Goal: Task Accomplishment & Management: Manage account settings

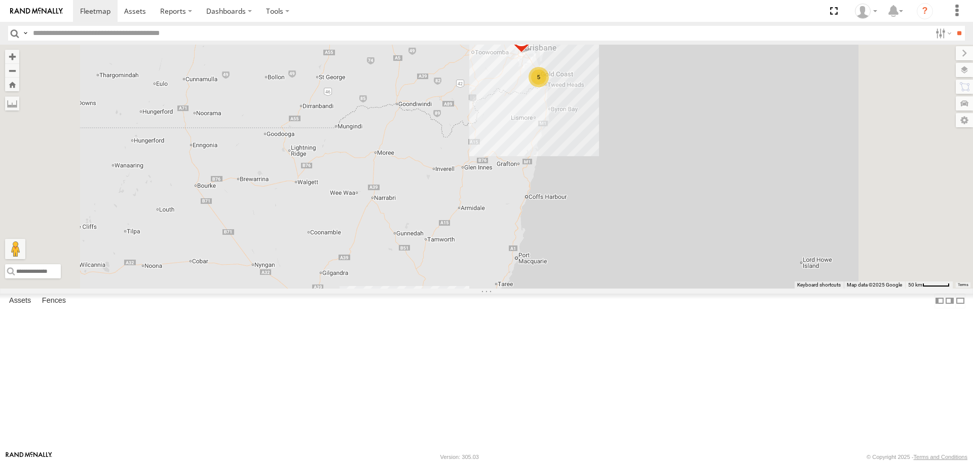
drag, startPoint x: 582, startPoint y: 239, endPoint x: 583, endPoint y: 250, distance: 11.7
click at [578, 256] on div "5 FFT59L - Corolla Hatch 2 Crashed - Mint Green" at bounding box center [486, 166] width 973 height 243
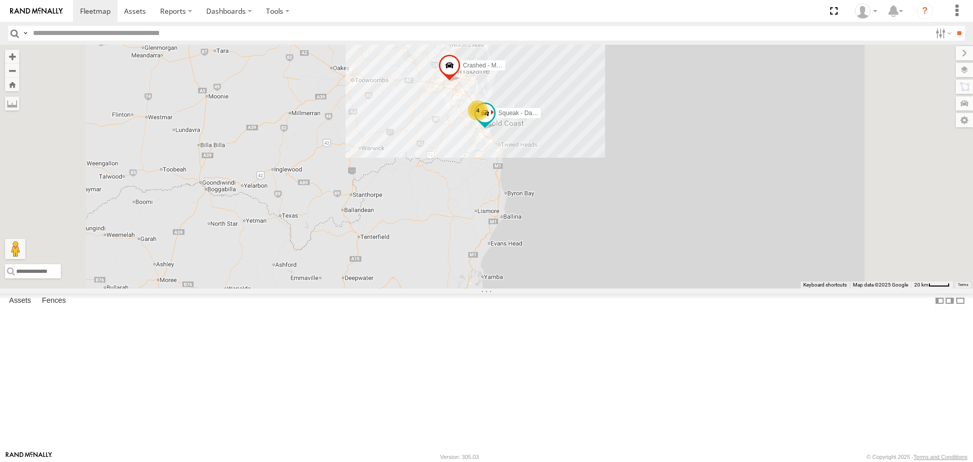
drag, startPoint x: 615, startPoint y: 197, endPoint x: 598, endPoint y: 286, distance: 90.3
click at [598, 286] on div "FFT59L - Corolla Hatch Crashed - Mint Green Squeak - Dark Green 4" at bounding box center [486, 166] width 973 height 243
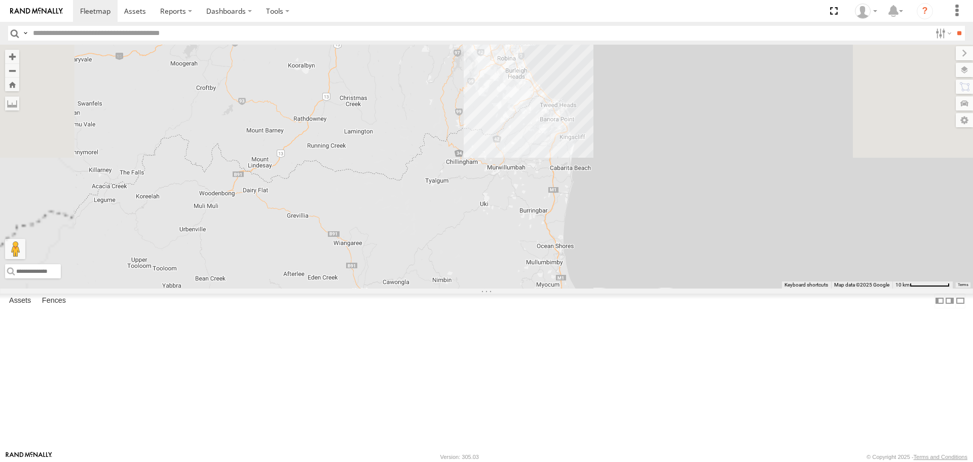
drag, startPoint x: 640, startPoint y: 224, endPoint x: 625, endPoint y: 308, distance: 85.6
click at [625, 288] on div "FFT59L - Corolla Hatch Crashed - Mint Green Squeak - Dark Green 4" at bounding box center [486, 166] width 973 height 243
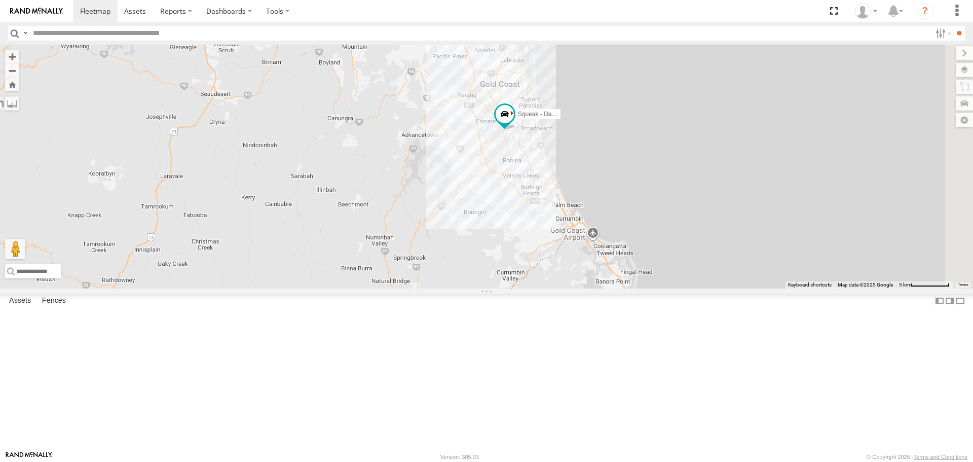
drag, startPoint x: 617, startPoint y: 226, endPoint x: 620, endPoint y: 277, distance: 50.8
click at [620, 277] on div "FFT59L - Corolla Hatch Crashed - Mint Green Squeak - Dark Green" at bounding box center [486, 166] width 973 height 243
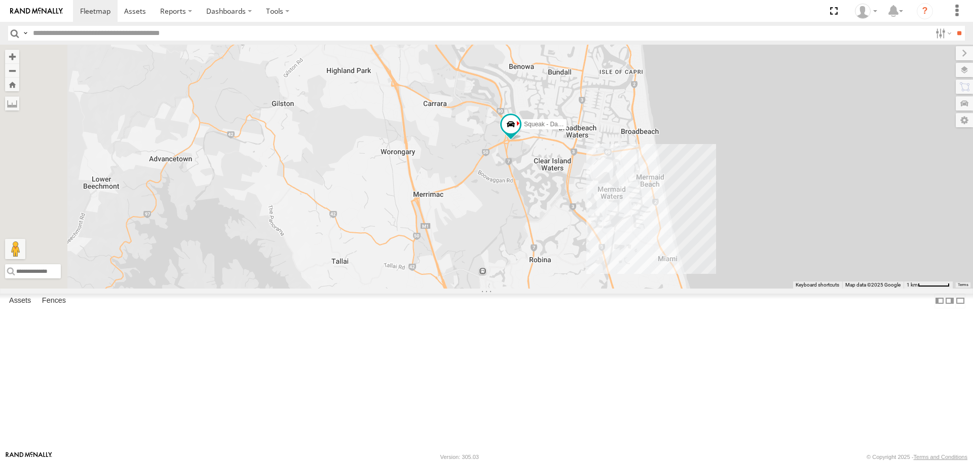
drag, startPoint x: 613, startPoint y: 168, endPoint x: 610, endPoint y: 134, distance: 34.1
click at [610, 134] on div "FFT59L - Corolla Hatch Crashed - Mint Green Squeak - Dark Green" at bounding box center [486, 166] width 973 height 243
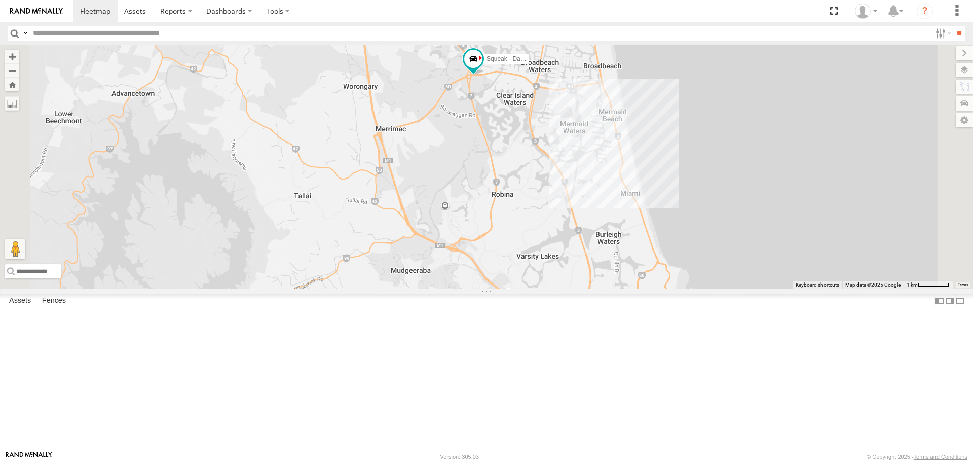
drag, startPoint x: 691, startPoint y: 287, endPoint x: 655, endPoint y: 231, distance: 66.8
click at [655, 231] on div "FFT59L - Corolla Hatch Crashed - Mint Green Squeak - Dark Green" at bounding box center [486, 166] width 973 height 243
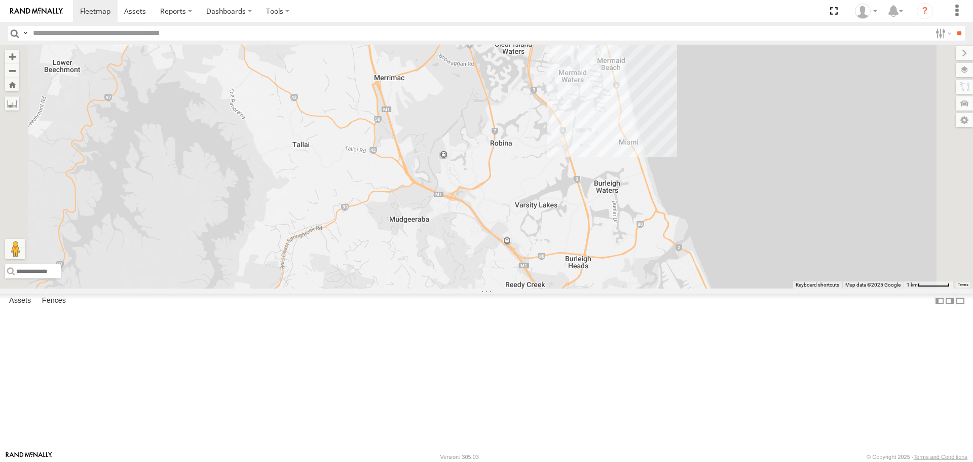
drag, startPoint x: 596, startPoint y: 204, endPoint x: 596, endPoint y: 161, distance: 42.6
click at [596, 161] on div "FFT59L - Corolla Hatch Crashed - Mint Green Squeak - Dark Green" at bounding box center [486, 166] width 973 height 243
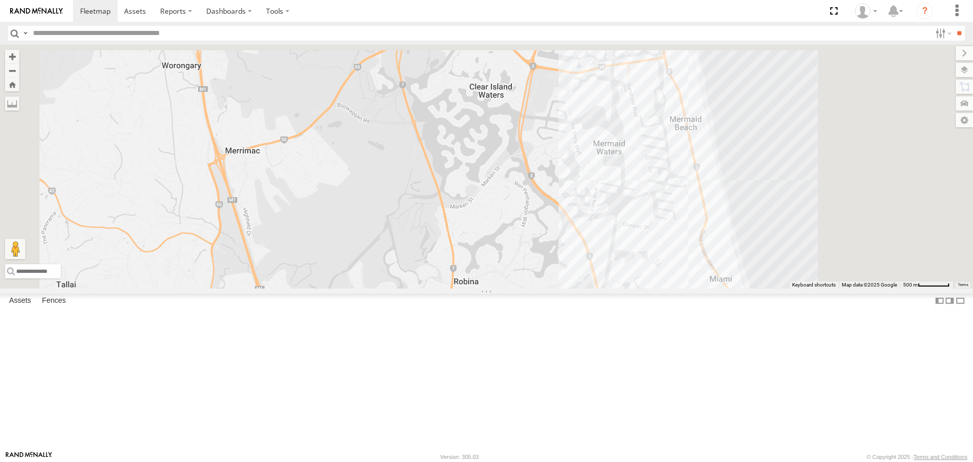
drag, startPoint x: 643, startPoint y: 309, endPoint x: 628, endPoint y: 334, distance: 29.3
click at [631, 288] on div "FFT59L - Corolla Hatch Crashed - Mint Green Squeak - Dark Green" at bounding box center [486, 166] width 973 height 243
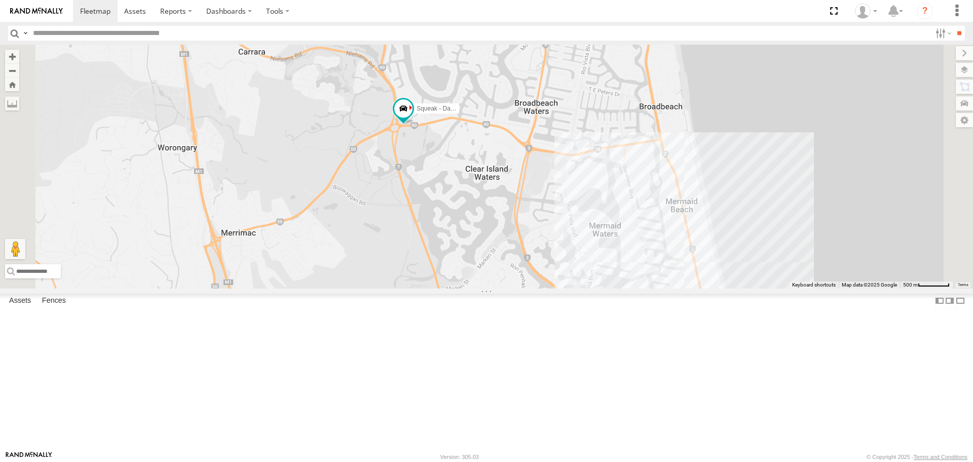
drag, startPoint x: 623, startPoint y: 246, endPoint x: 632, endPoint y: 305, distance: 59.0
click at [632, 288] on div "FFT59L - Corolla Hatch Crashed - Mint Green Squeak - Dark Green" at bounding box center [486, 166] width 973 height 243
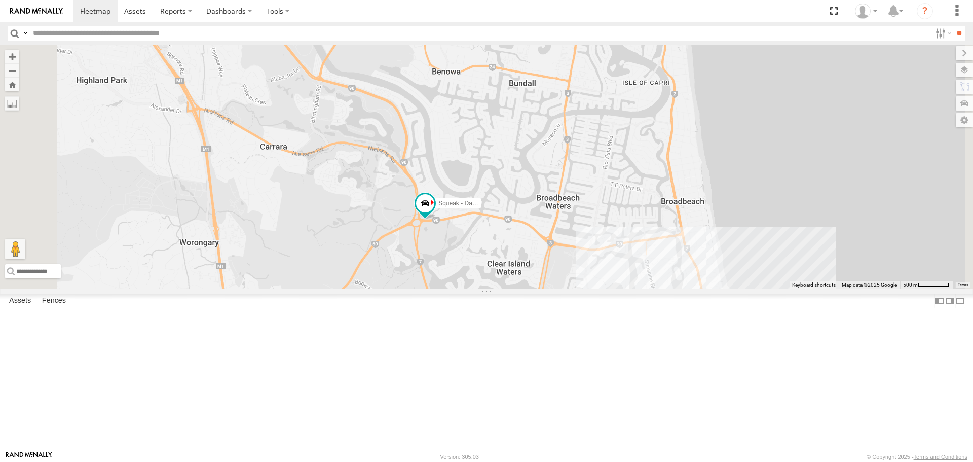
drag, startPoint x: 585, startPoint y: 226, endPoint x: 603, endPoint y: 321, distance: 96.0
click at [603, 288] on div "FFT59L - Corolla Hatch Crashed - Mint Green Squeak - Dark Green" at bounding box center [486, 166] width 973 height 243
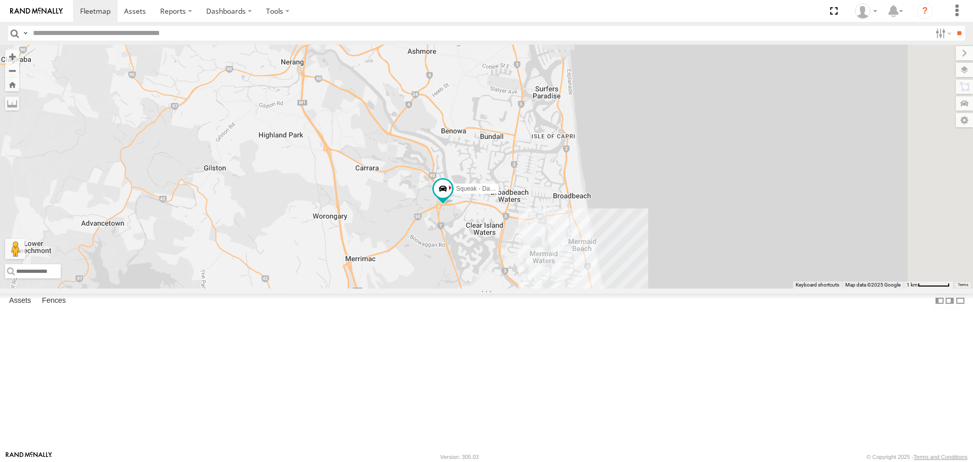
drag, startPoint x: 553, startPoint y: 212, endPoint x: 575, endPoint y: 288, distance: 78.4
click at [575, 288] on div "FFT59L - Corolla Hatch Crashed - Mint Green Squeak - Dark Green" at bounding box center [486, 166] width 973 height 243
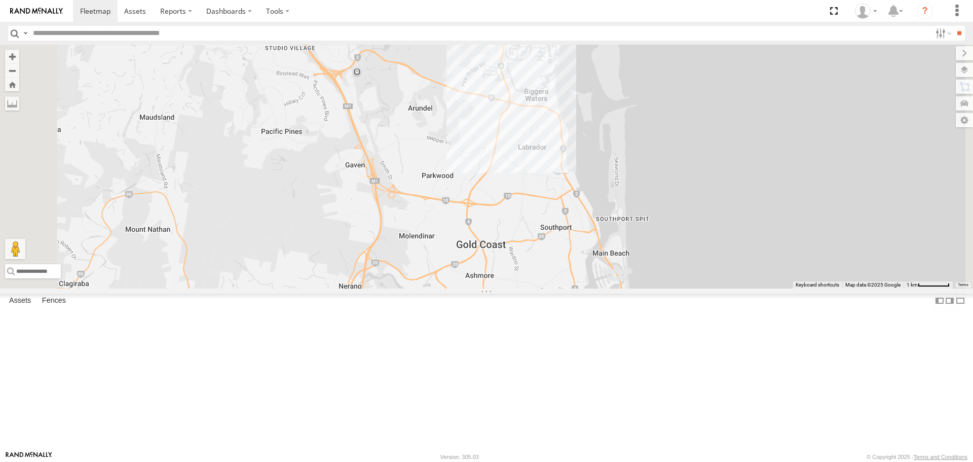
drag, startPoint x: 494, startPoint y: 245, endPoint x: 521, endPoint y: 362, distance: 120.3
click at [521, 288] on div "FFT59L - Corolla Hatch Crashed - Mint Green Squeak - Dark Green" at bounding box center [486, 166] width 973 height 243
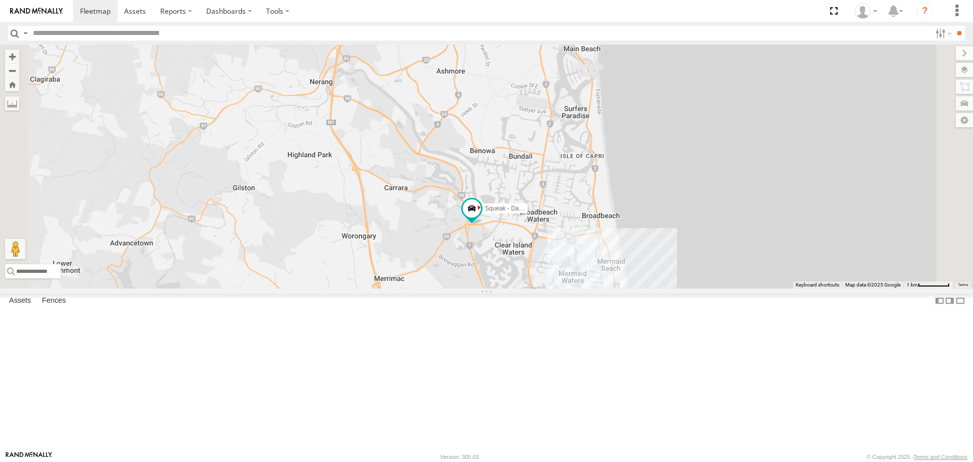
drag, startPoint x: 597, startPoint y: 377, endPoint x: 568, endPoint y: 172, distance: 207.2
click at [568, 172] on div "FFT59L - Corolla Hatch Crashed - Mint Green Squeak - Dark Green" at bounding box center [486, 166] width 973 height 243
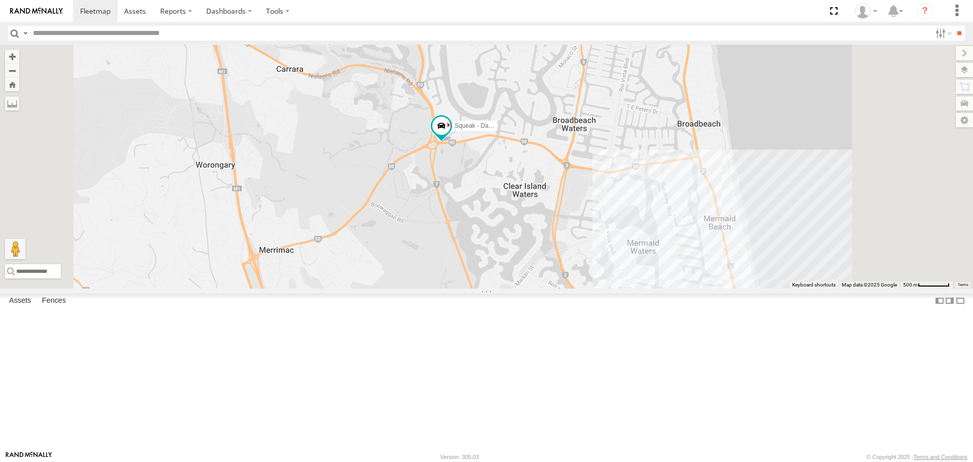
drag, startPoint x: 610, startPoint y: 342, endPoint x: 567, endPoint y: 230, distance: 119.8
click at [567, 230] on div "FFT59L - Corolla Hatch Crashed - Mint Green Squeak - Dark Green" at bounding box center [486, 166] width 973 height 243
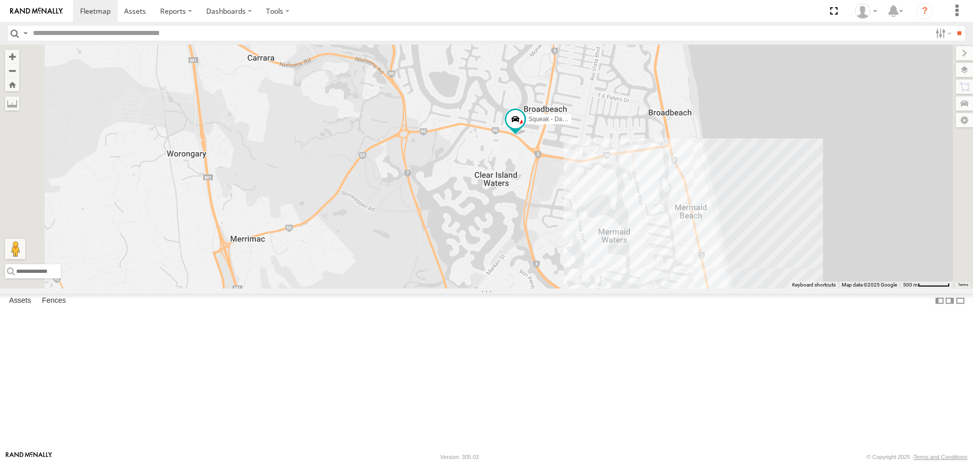
drag, startPoint x: 682, startPoint y: 300, endPoint x: 653, endPoint y: 287, distance: 32.4
click at [653, 287] on div "FFT59L - Corolla Hatch Crashed - Mint Green Squeak - Dark Green" at bounding box center [486, 166] width 973 height 243
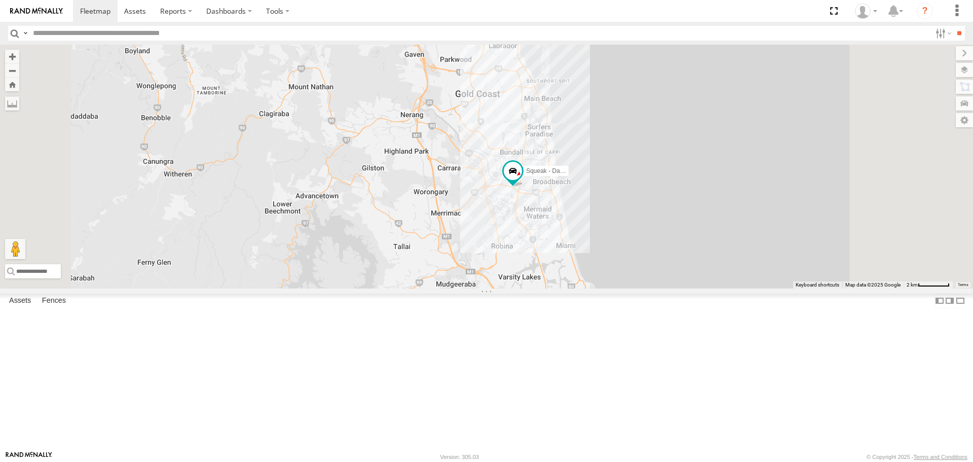
click at [687, 288] on div "FFT59L - Corolla Hatch Crashed - Mint Green Squeak - Dark Green" at bounding box center [486, 166] width 973 height 243
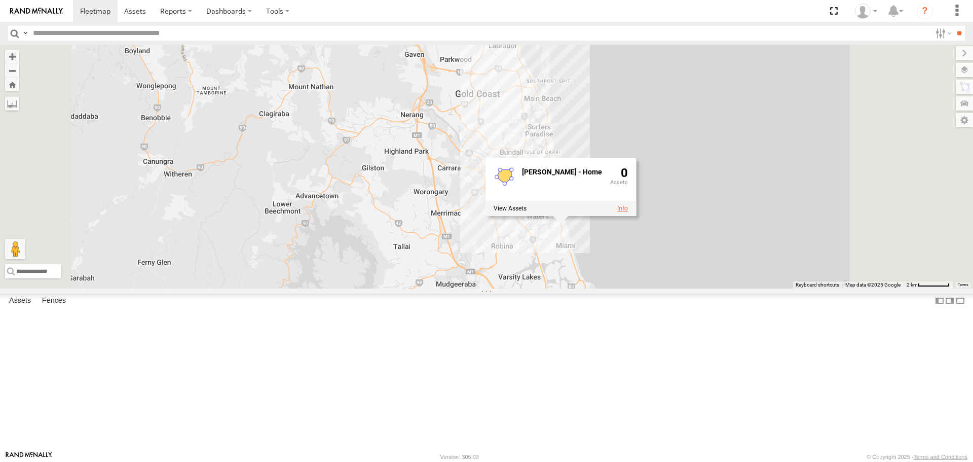
click at [628, 212] on link at bounding box center [622, 208] width 11 height 7
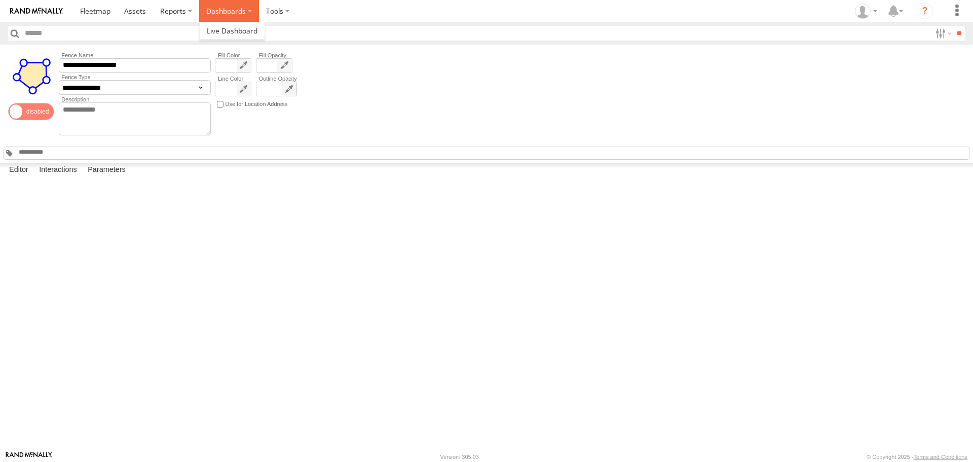
click at [243, 13] on label "Dashboards" at bounding box center [229, 11] width 60 height 22
click at [274, 10] on label at bounding box center [277, 11] width 37 height 22
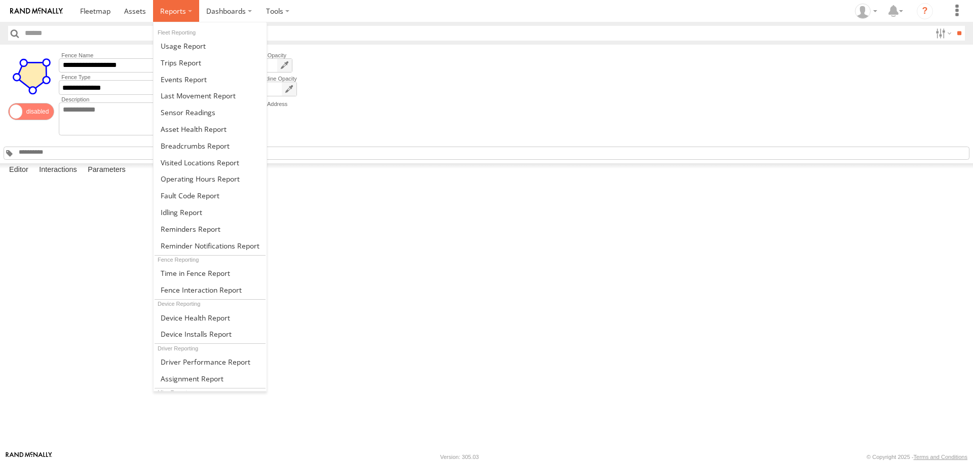
click at [182, 12] on span at bounding box center [173, 11] width 26 height 10
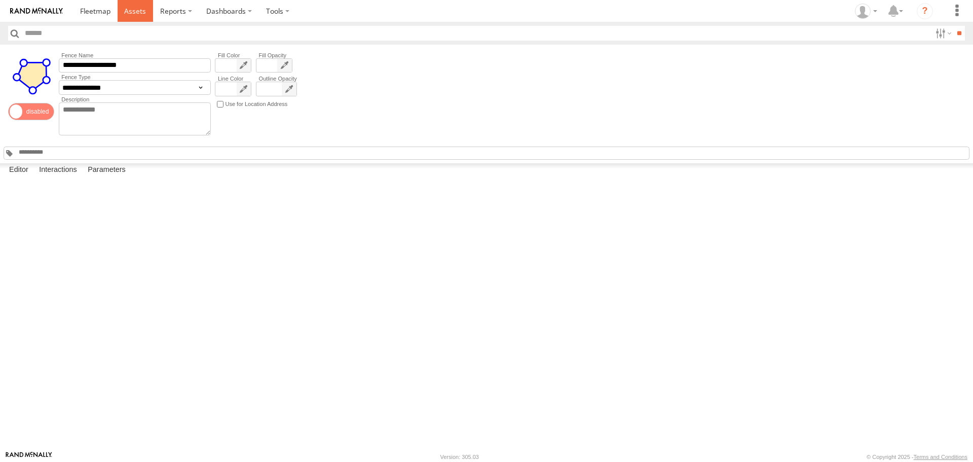
click at [140, 12] on span at bounding box center [135, 11] width 22 height 10
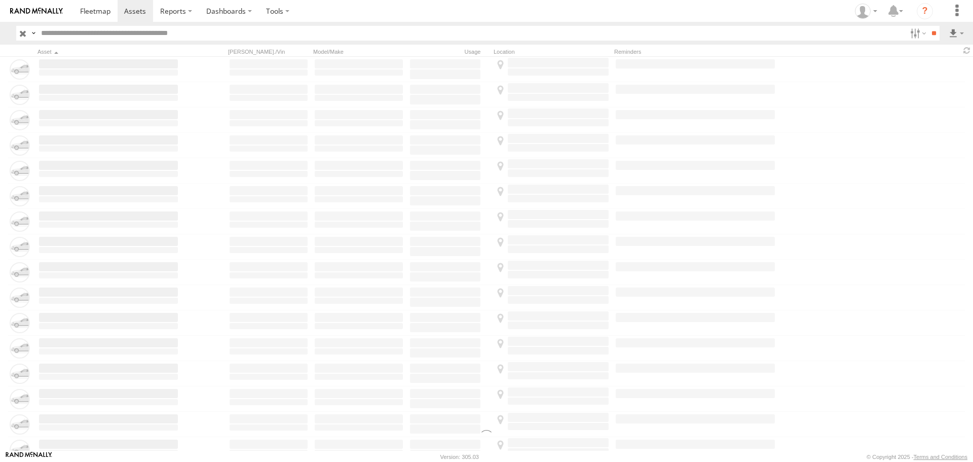
click at [40, 14] on img at bounding box center [36, 11] width 53 height 7
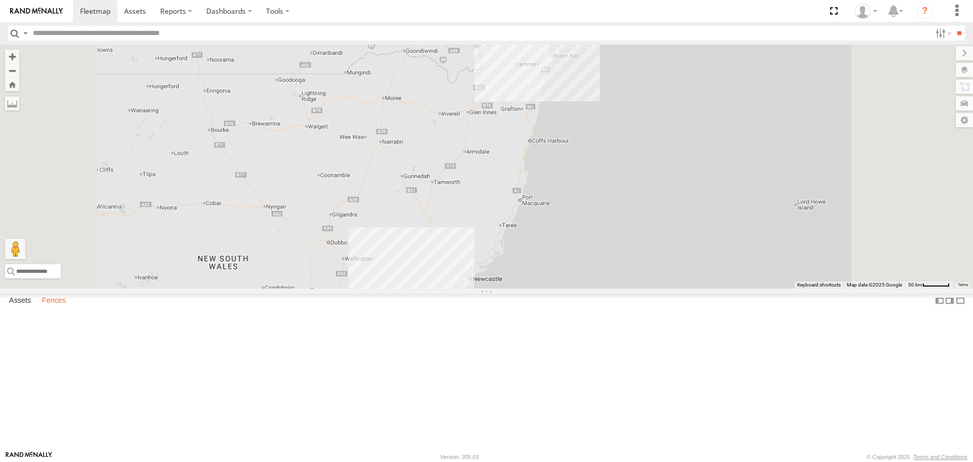
click at [49, 308] on label "Fences" at bounding box center [54, 301] width 34 height 14
click at [0, 0] on div at bounding box center [0, 0] width 0 height 0
click at [0, 0] on div "[PERSON_NAME] - Home" at bounding box center [0, 0] width 0 height 0
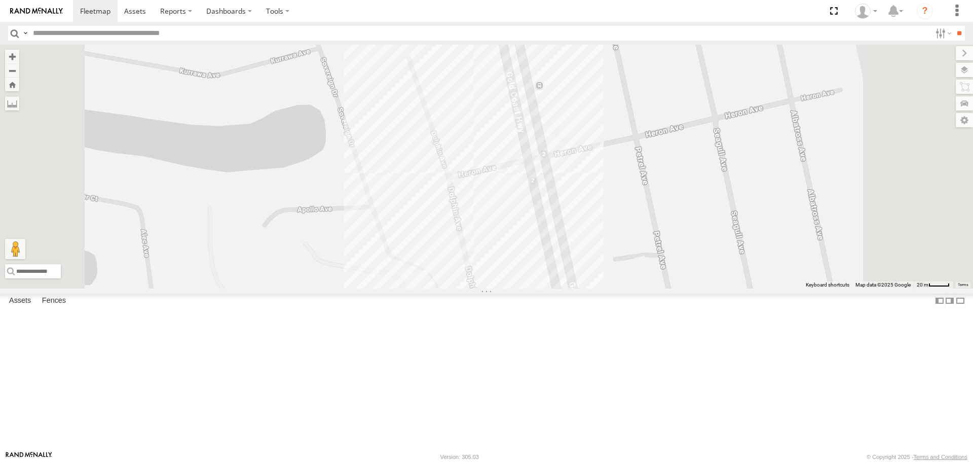
click at [0, 0] on div at bounding box center [0, 0] width 0 height 0
click at [627, 202] on div at bounding box center [486, 166] width 973 height 243
click at [466, 109] on label at bounding box center [449, 105] width 33 height 7
click at [0, 0] on link "Edit Fence" at bounding box center [0, 0] width 0 height 0
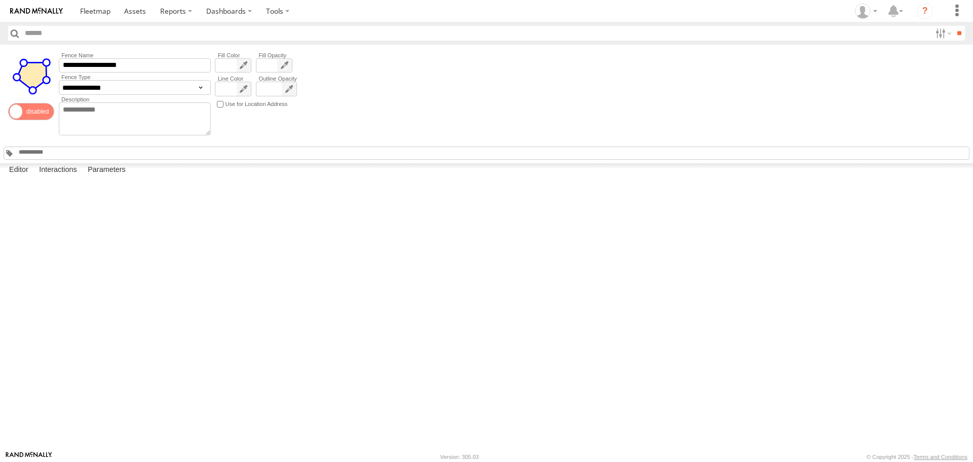
click at [395, 104] on div "**********" at bounding box center [486, 104] width 973 height 119
click at [618, 134] on div "**********" at bounding box center [486, 104] width 973 height 119
click at [64, 177] on label "Interactions" at bounding box center [58, 170] width 48 height 14
drag, startPoint x: 28, startPoint y: 442, endPoint x: 81, endPoint y: 442, distance: 52.7
click at [28, 177] on label "Editor" at bounding box center [18, 170] width 29 height 14
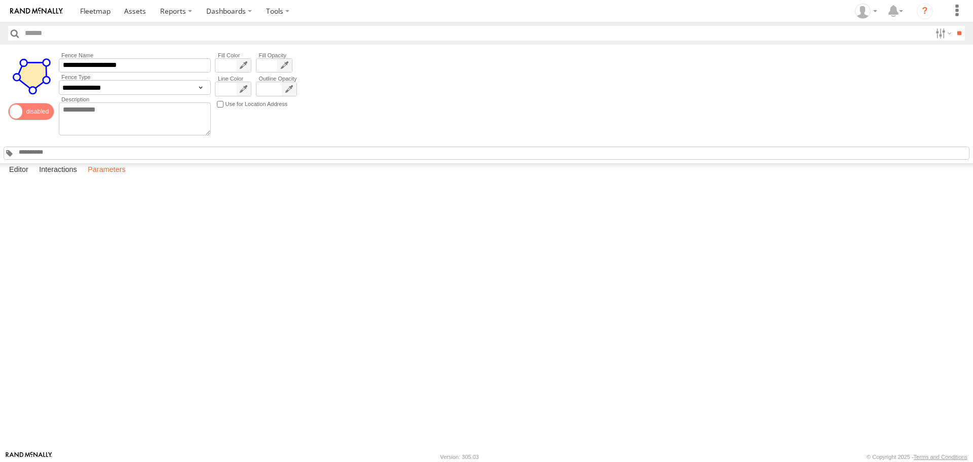
click at [104, 177] on label "Parameters" at bounding box center [107, 170] width 48 height 14
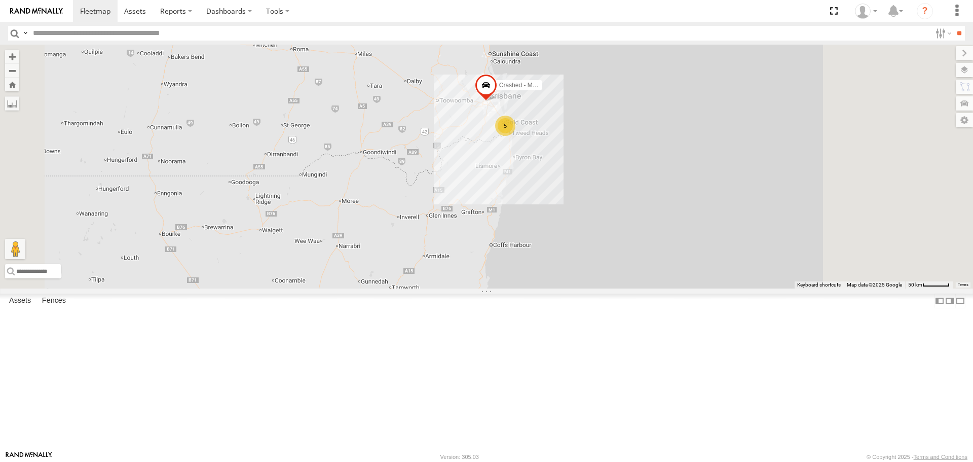
drag, startPoint x: 596, startPoint y: 202, endPoint x: 569, endPoint y: 269, distance: 72.3
click at [569, 269] on div "5 FFT59L - Corolla Hatch 2 Crashed - Mint Green" at bounding box center [486, 166] width 973 height 243
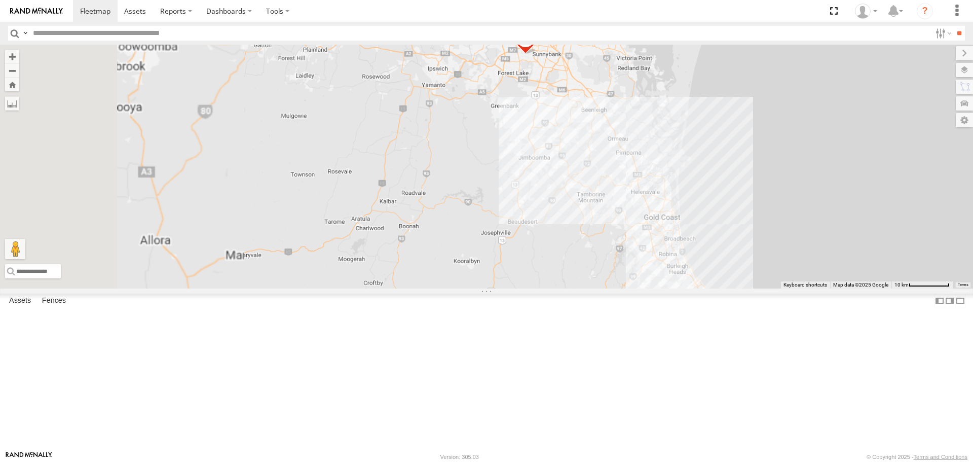
drag, startPoint x: 700, startPoint y: 249, endPoint x: 647, endPoint y: 272, distance: 58.3
click at [647, 272] on div "FFT59L - Corolla Hatch Crashed - Mint Green" at bounding box center [486, 166] width 973 height 243
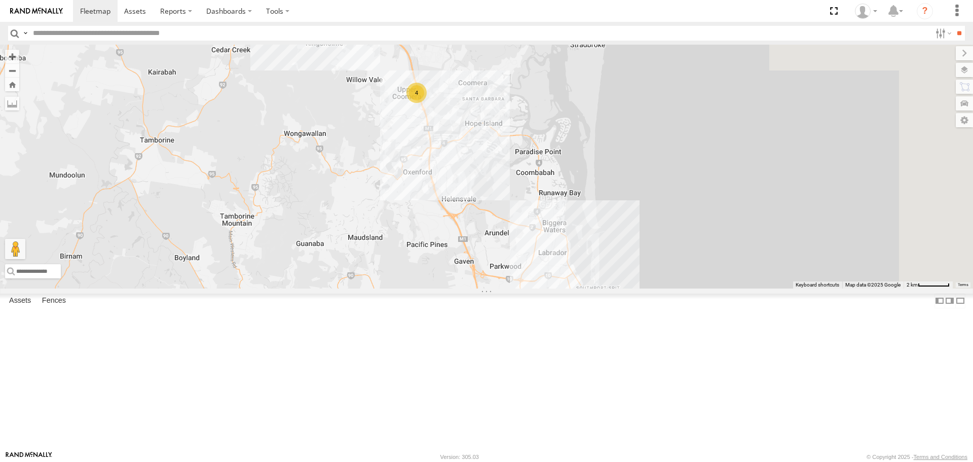
drag, startPoint x: 722, startPoint y: 245, endPoint x: 696, endPoint y: 363, distance: 120.9
click at [696, 288] on div "FFT59L - Corolla Hatch Crashed - Mint Green Squeak - Dark Green 4" at bounding box center [486, 166] width 973 height 243
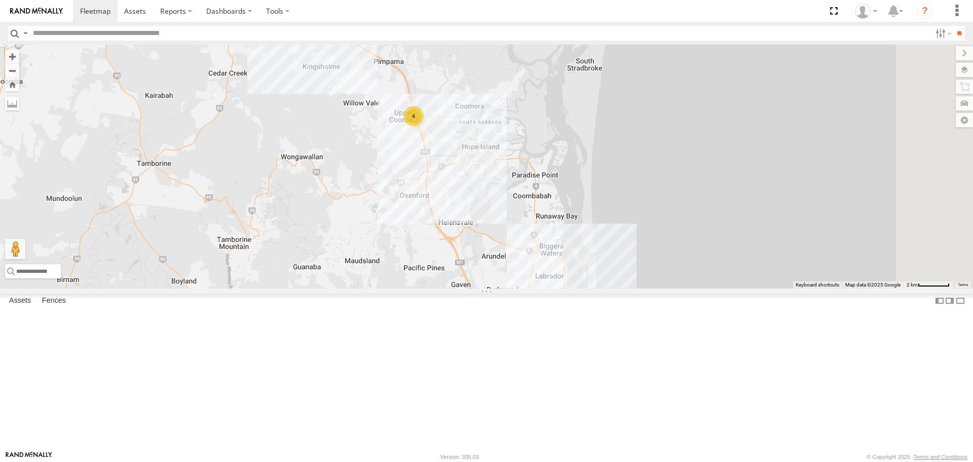
click at [424, 126] on div "4" at bounding box center [413, 116] width 20 height 20
